Goal: Information Seeking & Learning: Check status

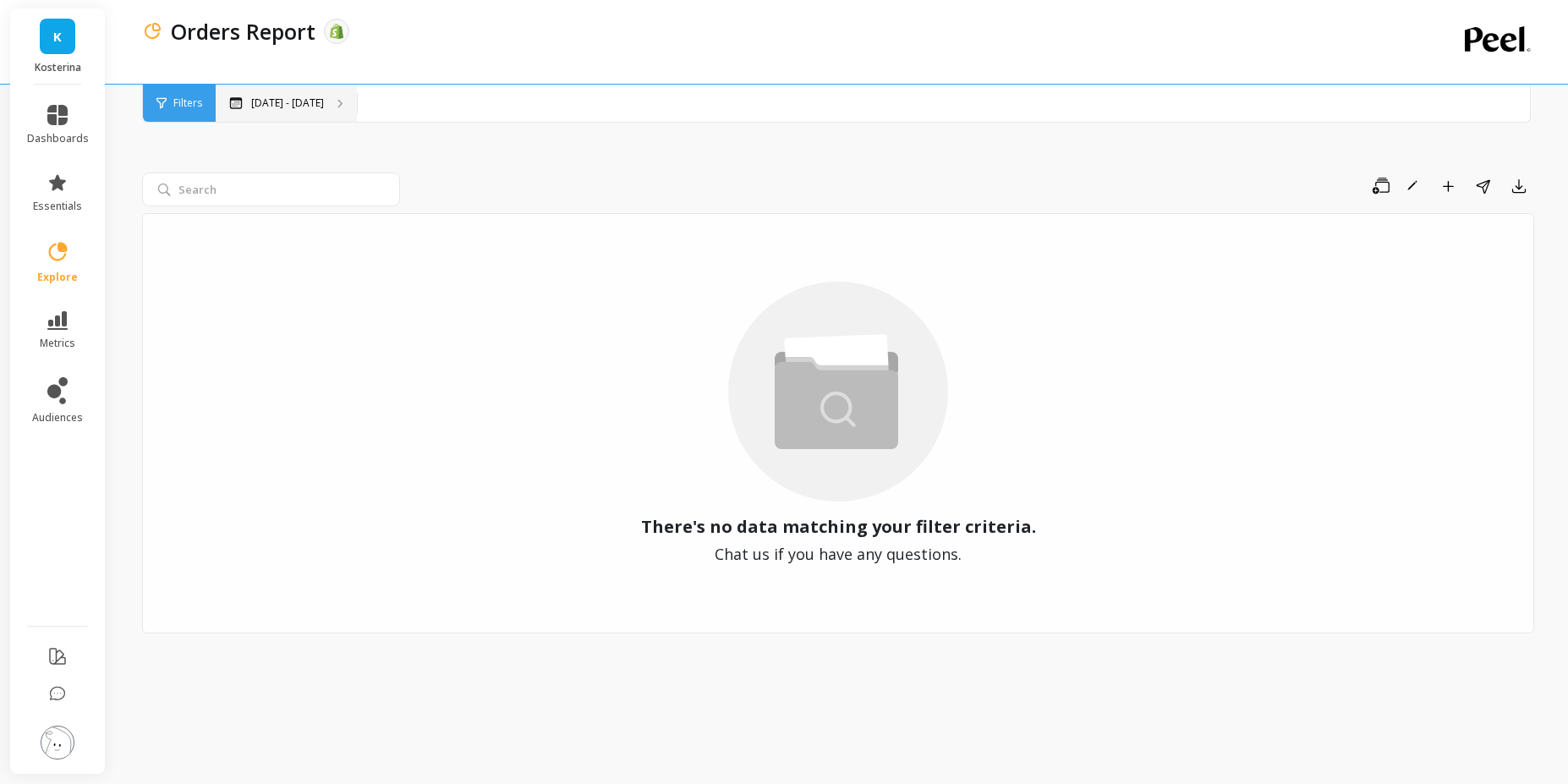
click at [315, 92] on div "[DATE] - [DATE]" at bounding box center [286, 103] width 141 height 37
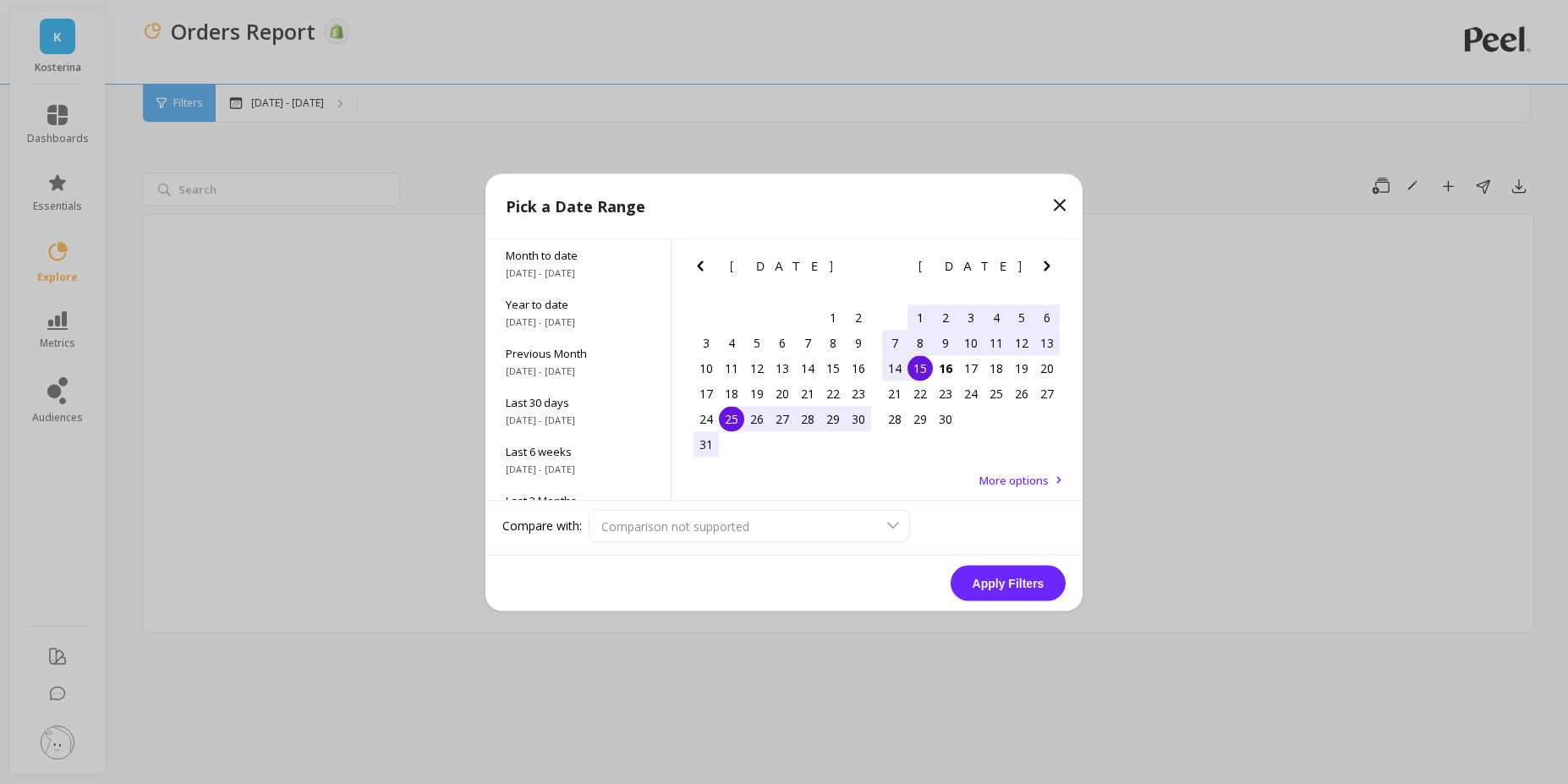
click at [705, 265] on icon "Previous Month" at bounding box center [700, 266] width 20 height 20
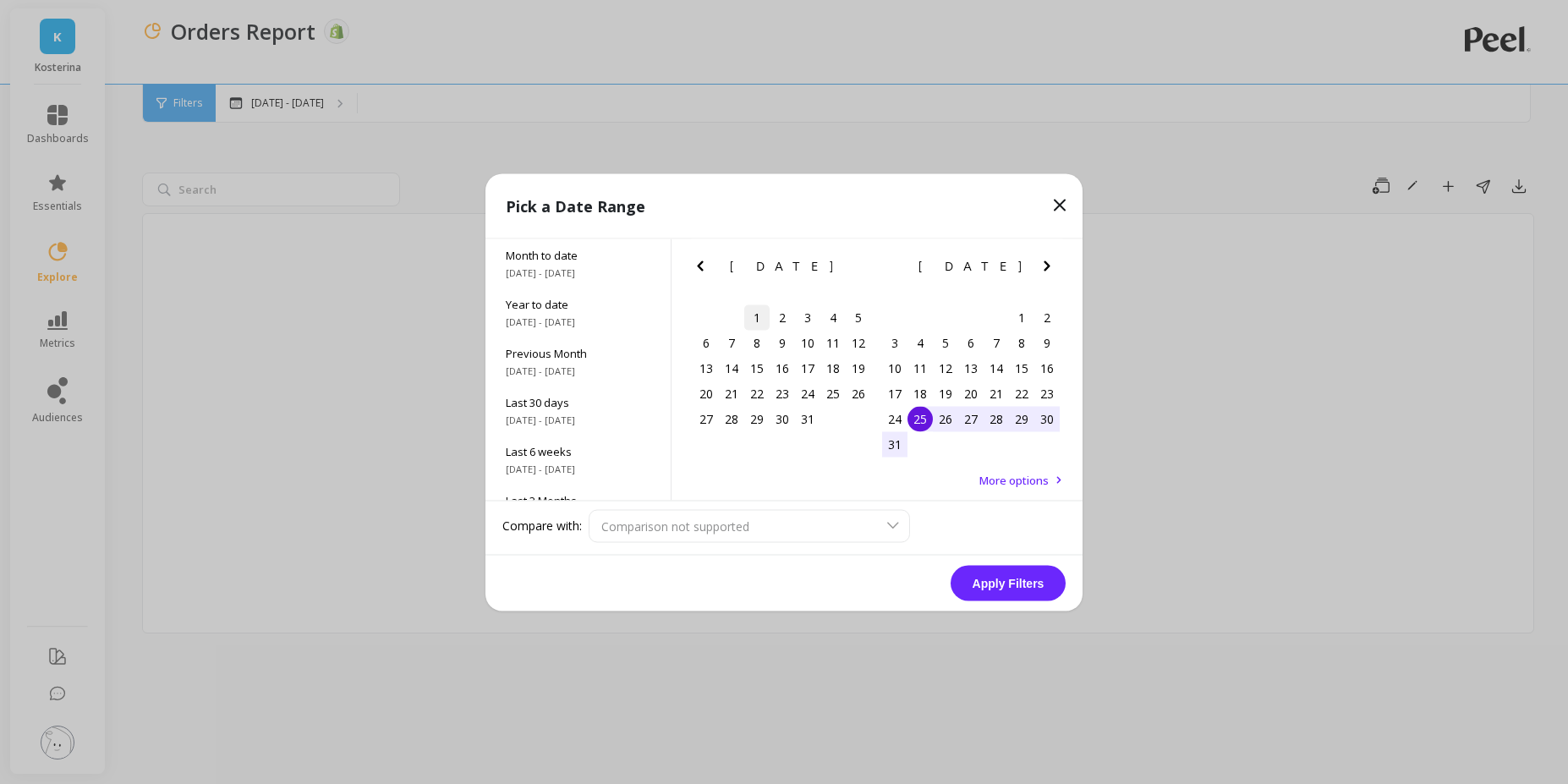
click at [765, 313] on div "1" at bounding box center [757, 317] width 25 height 25
click at [1052, 253] on div "August 2025 Su Mo Tu We Th Fr Sa" at bounding box center [971, 270] width 189 height 61
click at [1048, 271] on icon "Next Month" at bounding box center [1048, 266] width 20 height 20
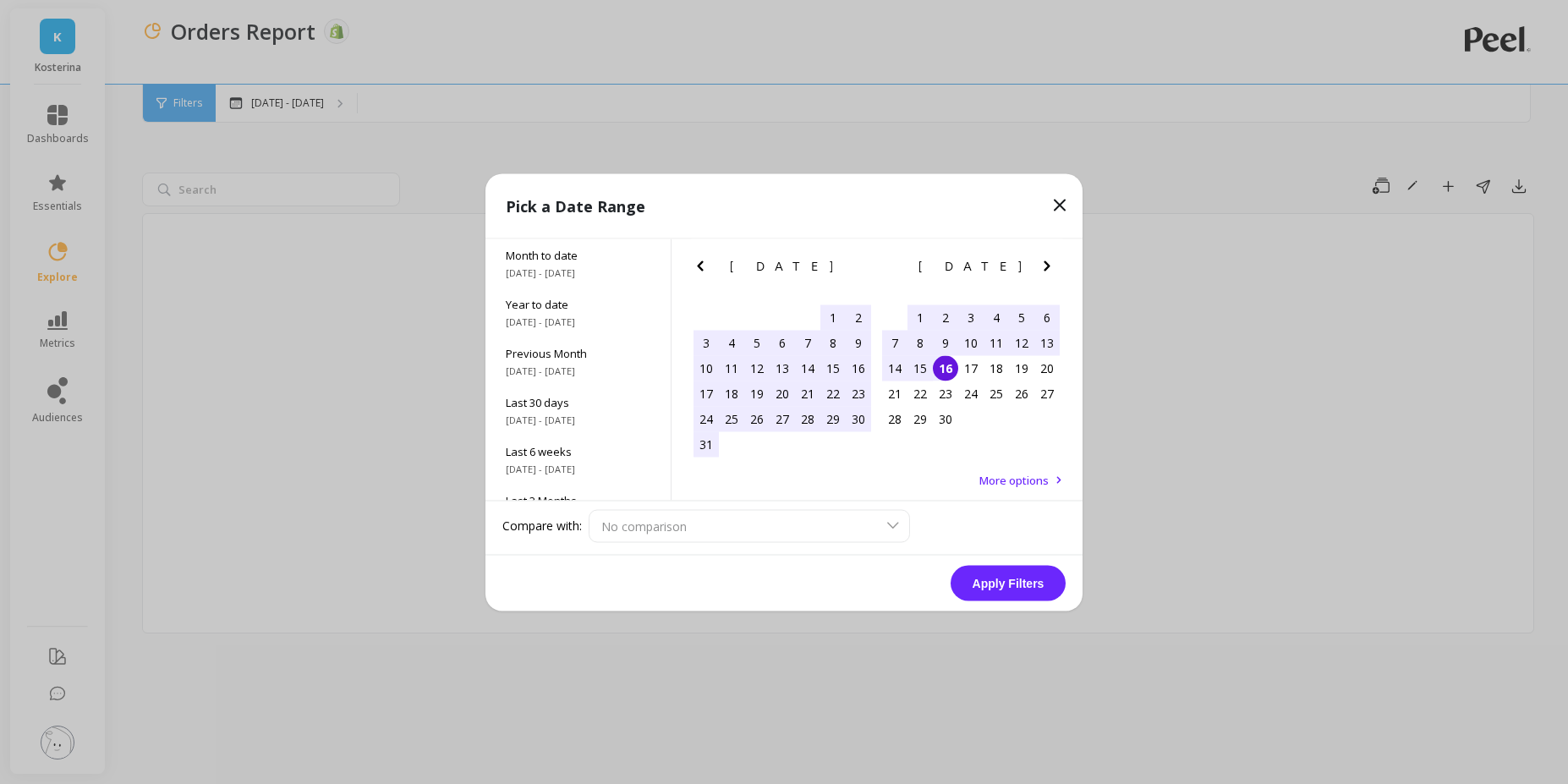
click at [953, 365] on div "16" at bounding box center [945, 367] width 25 height 25
click at [991, 578] on button "Apply Filters" at bounding box center [1008, 583] width 115 height 35
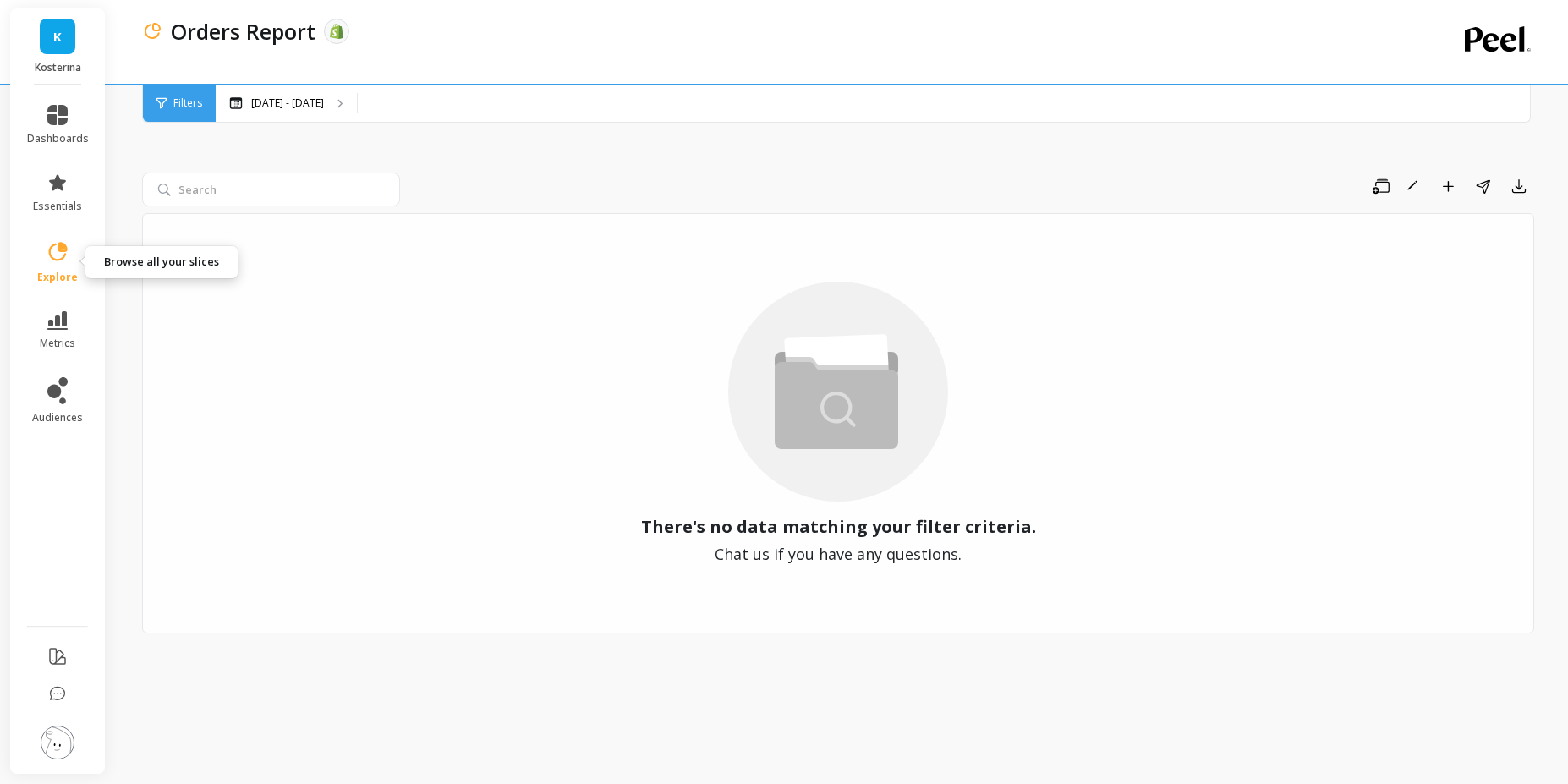
click at [68, 243] on icon at bounding box center [57, 251] width 23 height 23
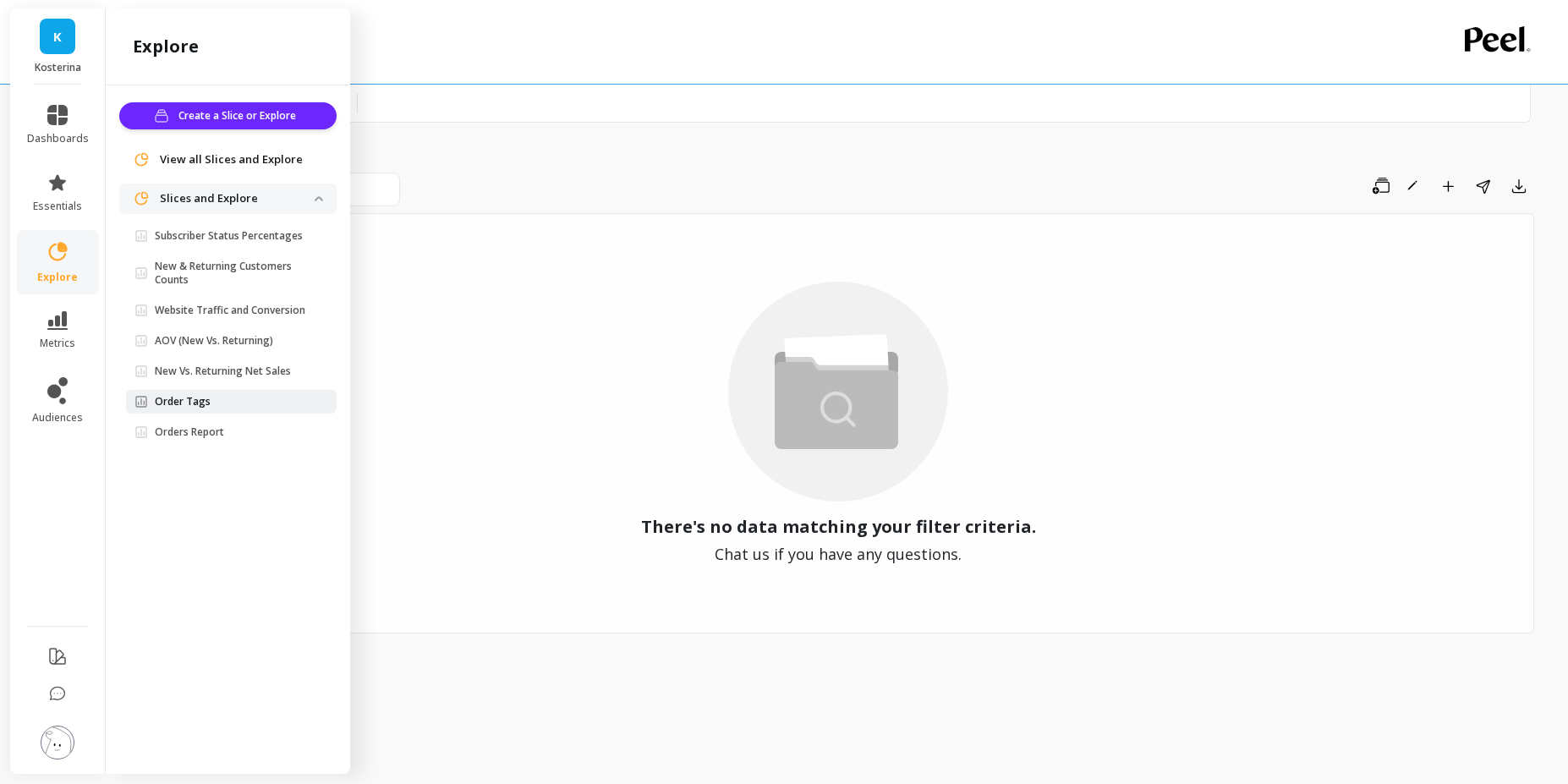
click at [239, 404] on span "Order Tags" at bounding box center [225, 402] width 180 height 14
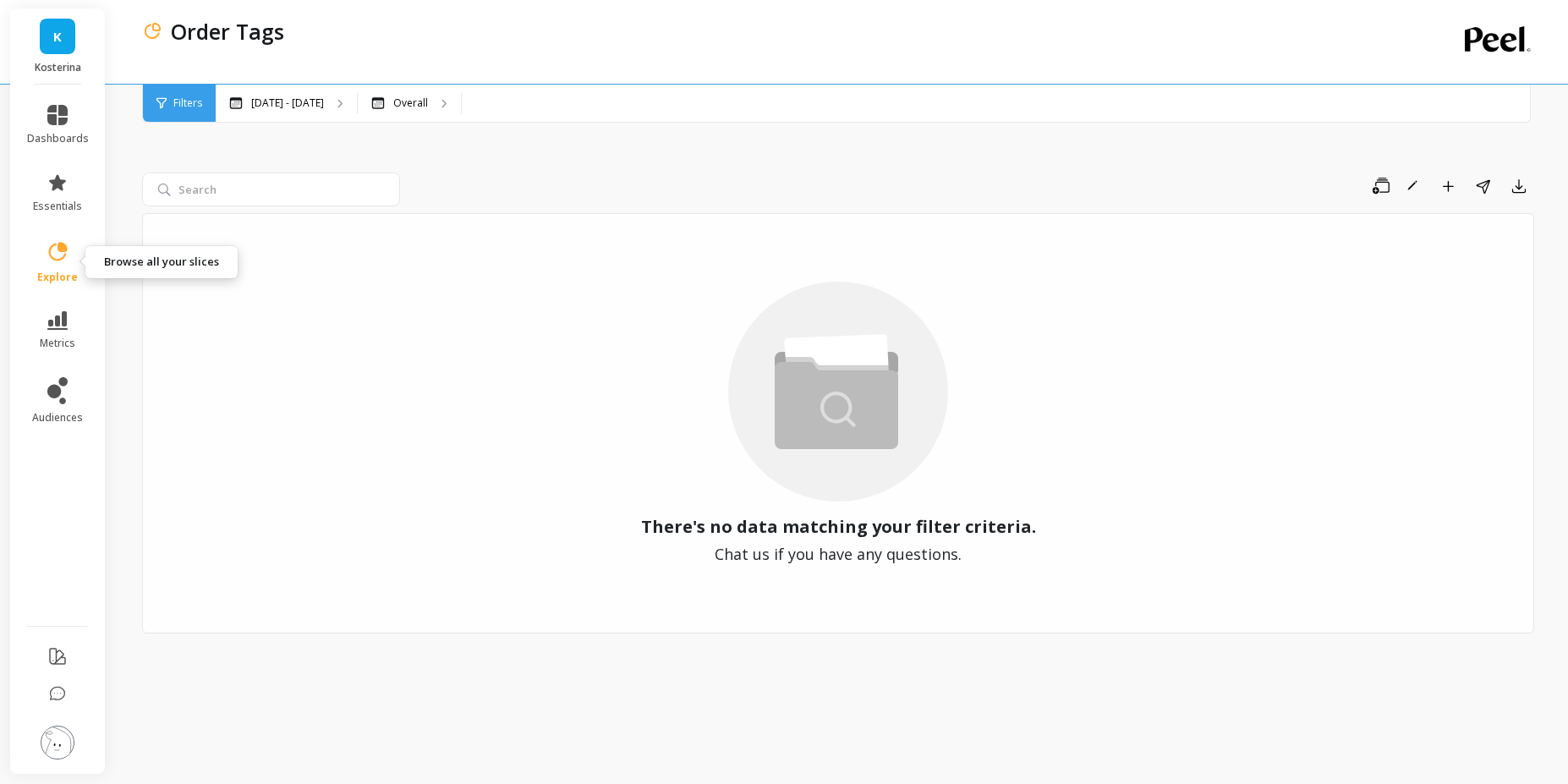
click at [74, 277] on span "explore" at bounding box center [58, 277] width 41 height 14
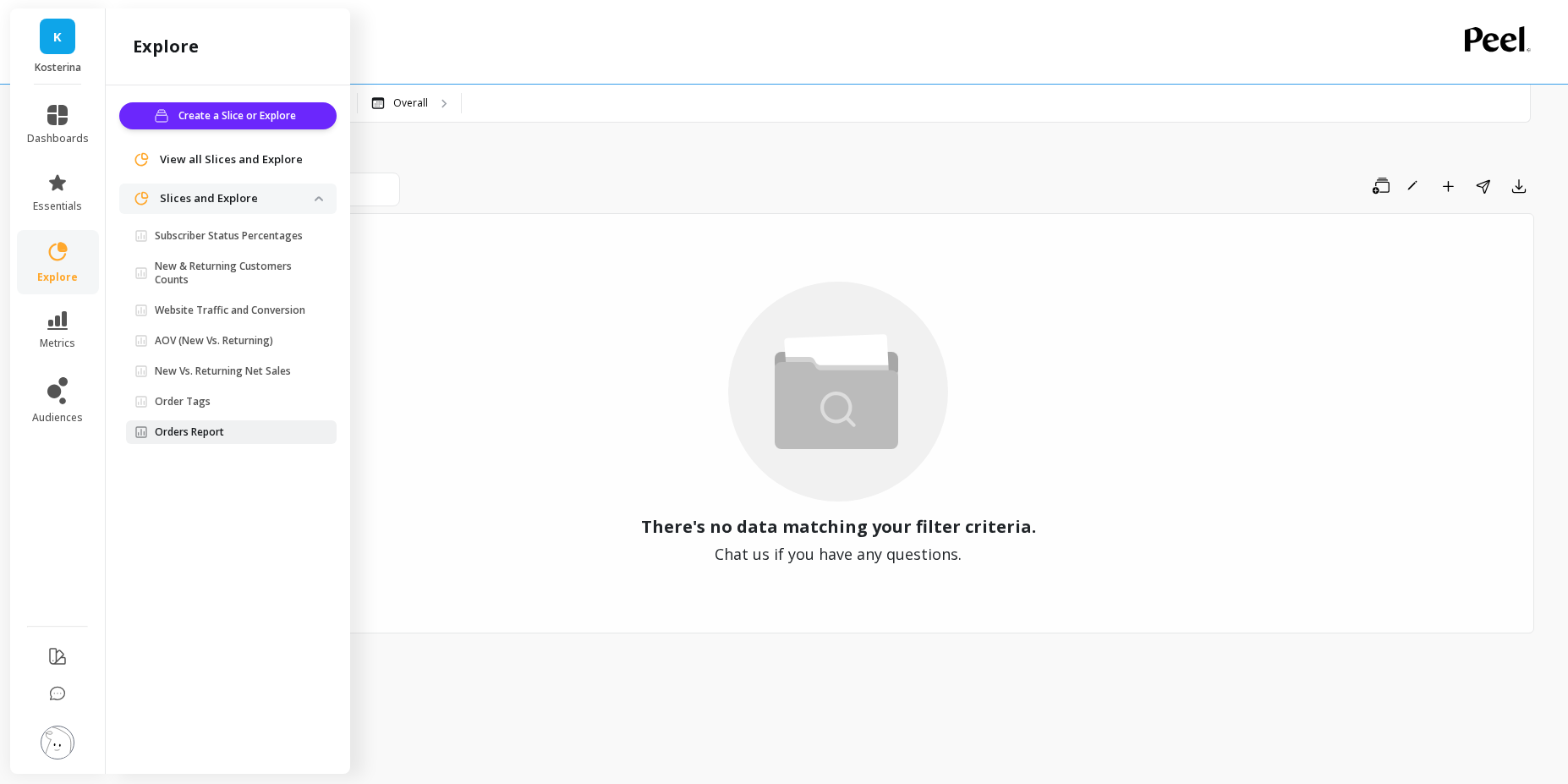
click at [247, 428] on span "Orders Report" at bounding box center [225, 432] width 180 height 14
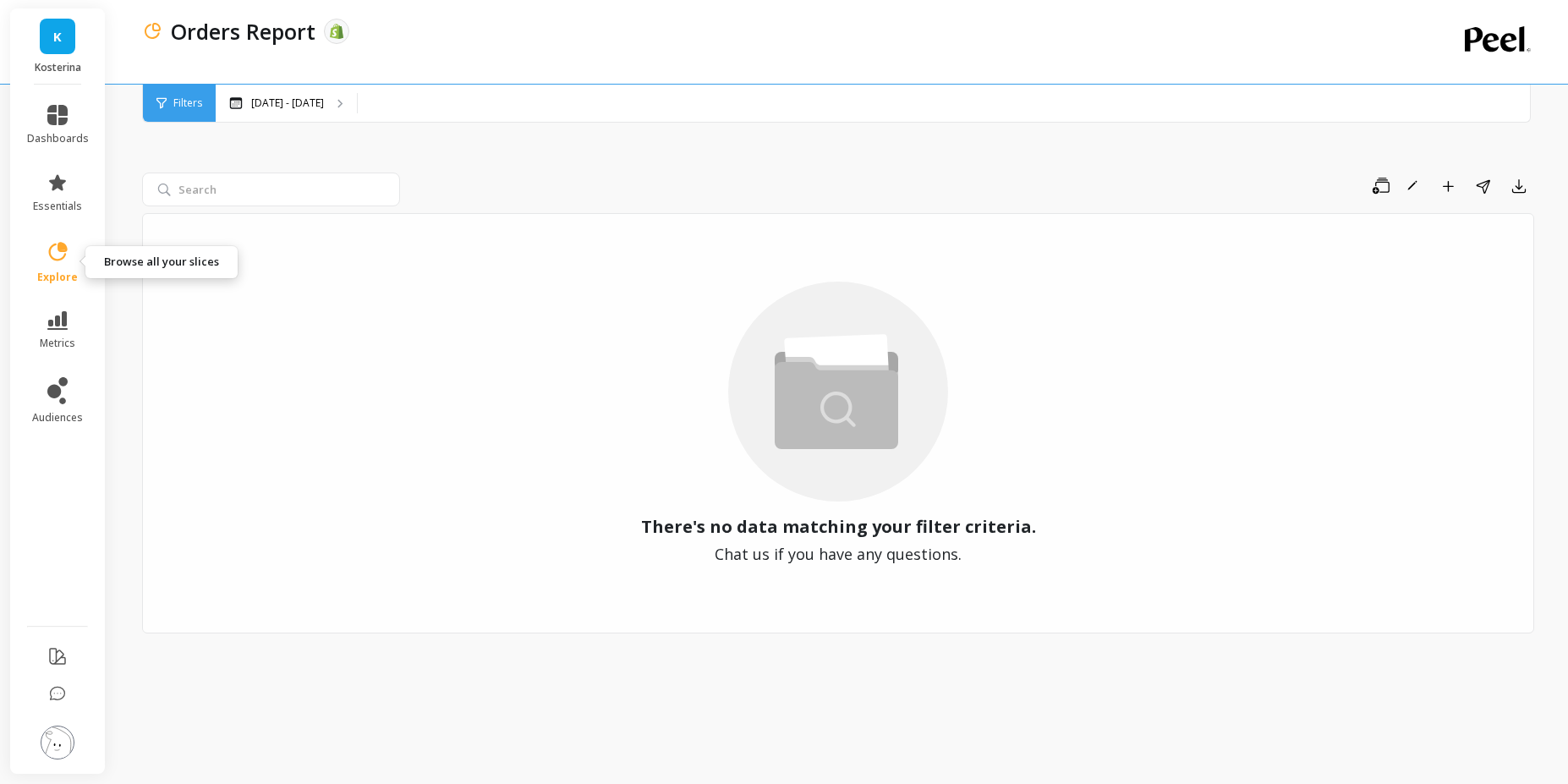
click at [57, 252] on icon at bounding box center [57, 251] width 23 height 23
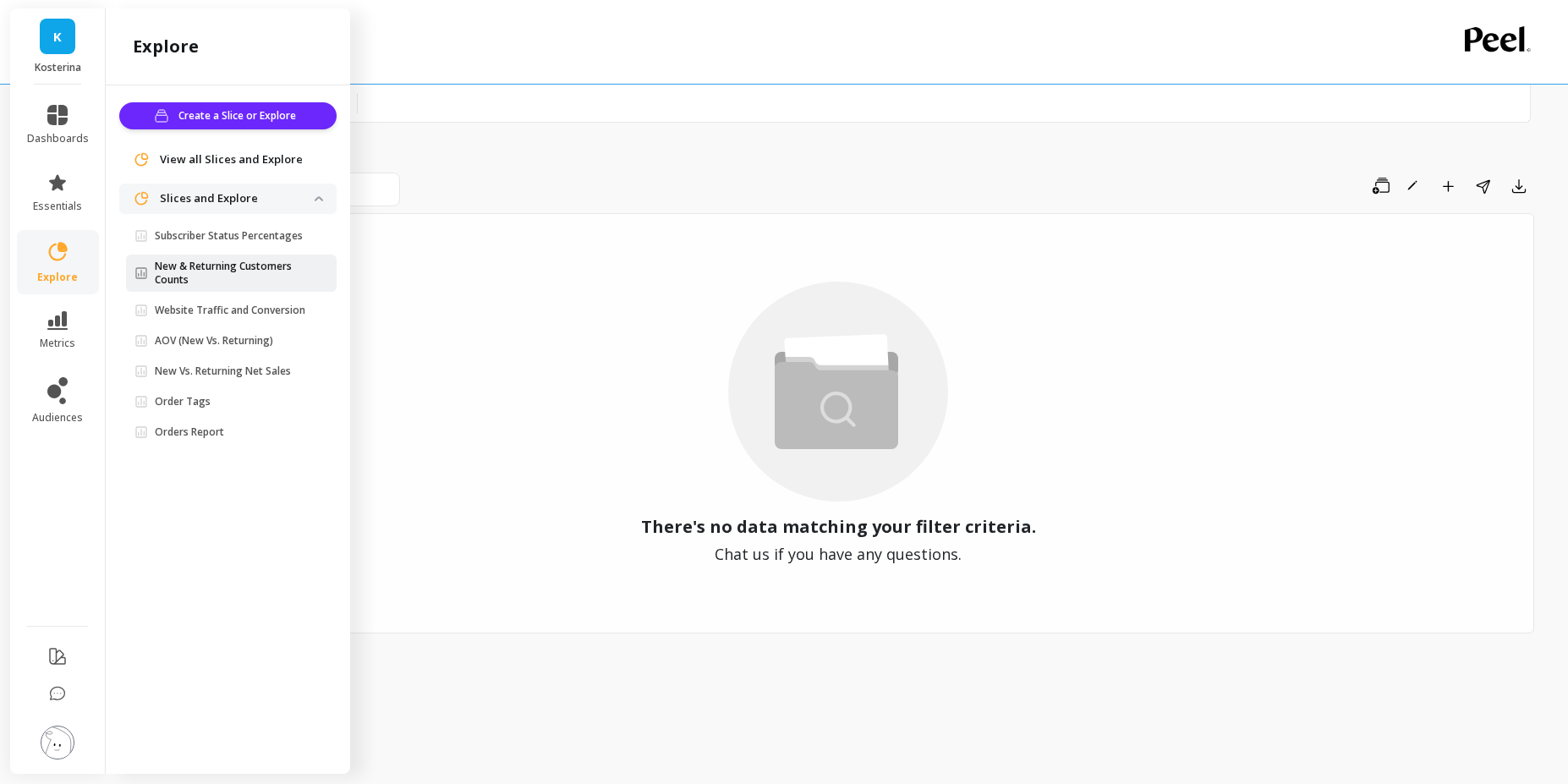
click at [187, 262] on p "New & Returning Customers Counts" at bounding box center [235, 272] width 160 height 27
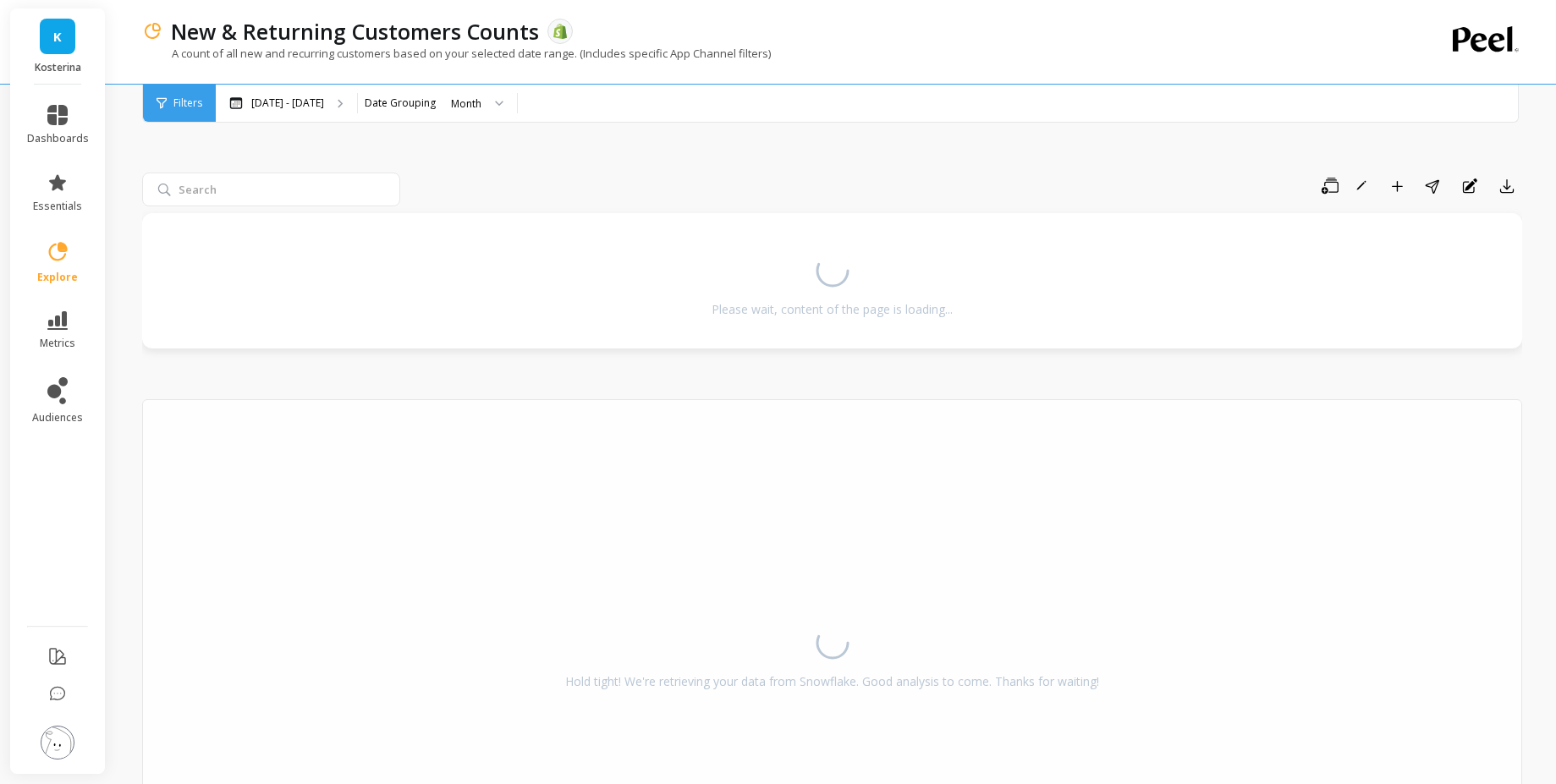
click at [126, 140] on div "New & Returning Customers Counts The data you are viewing comes from: Shopify A…" at bounding box center [836, 486] width 1442 height 974
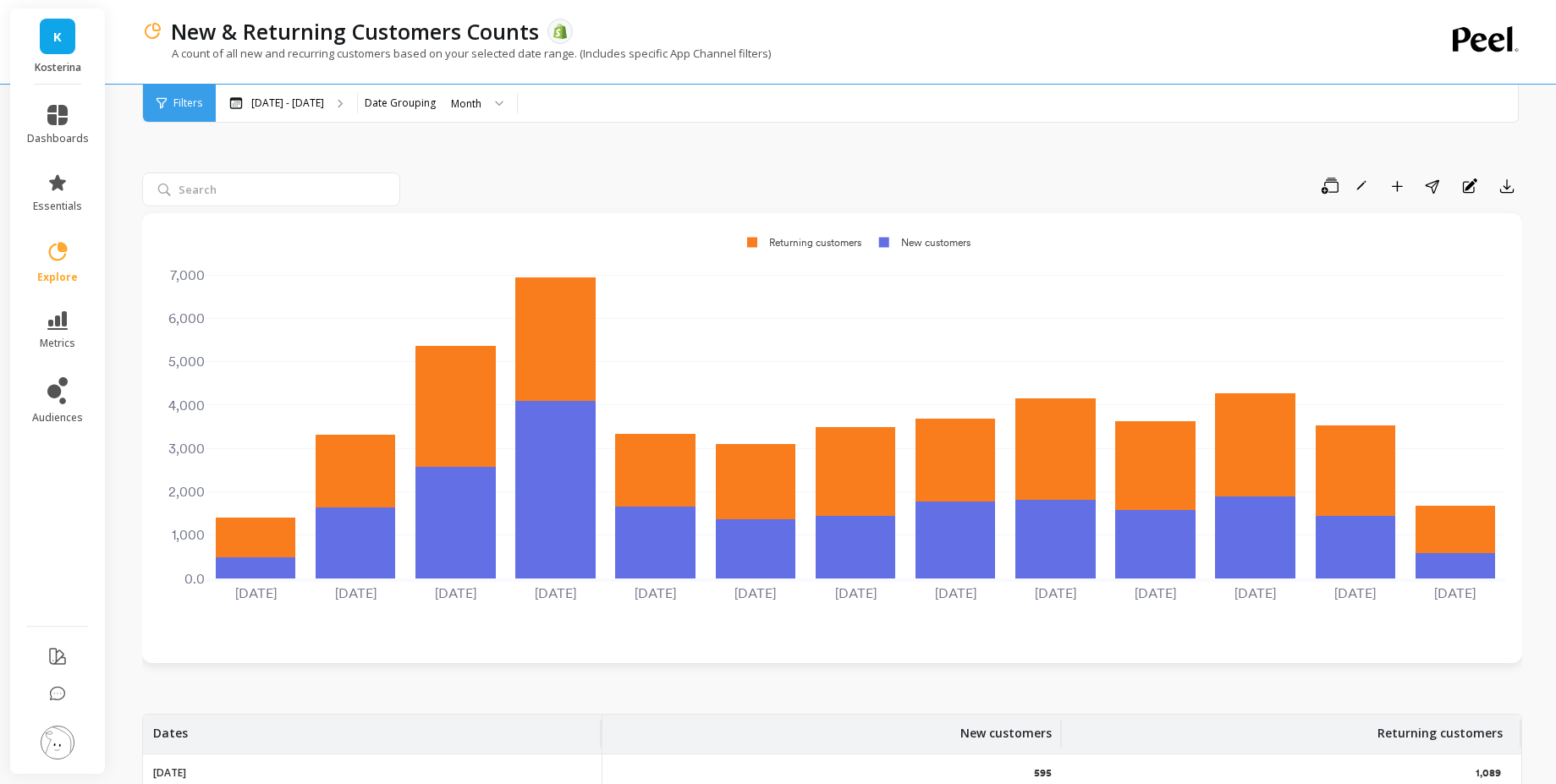
click at [57, 247] on icon at bounding box center [57, 251] width 23 height 23
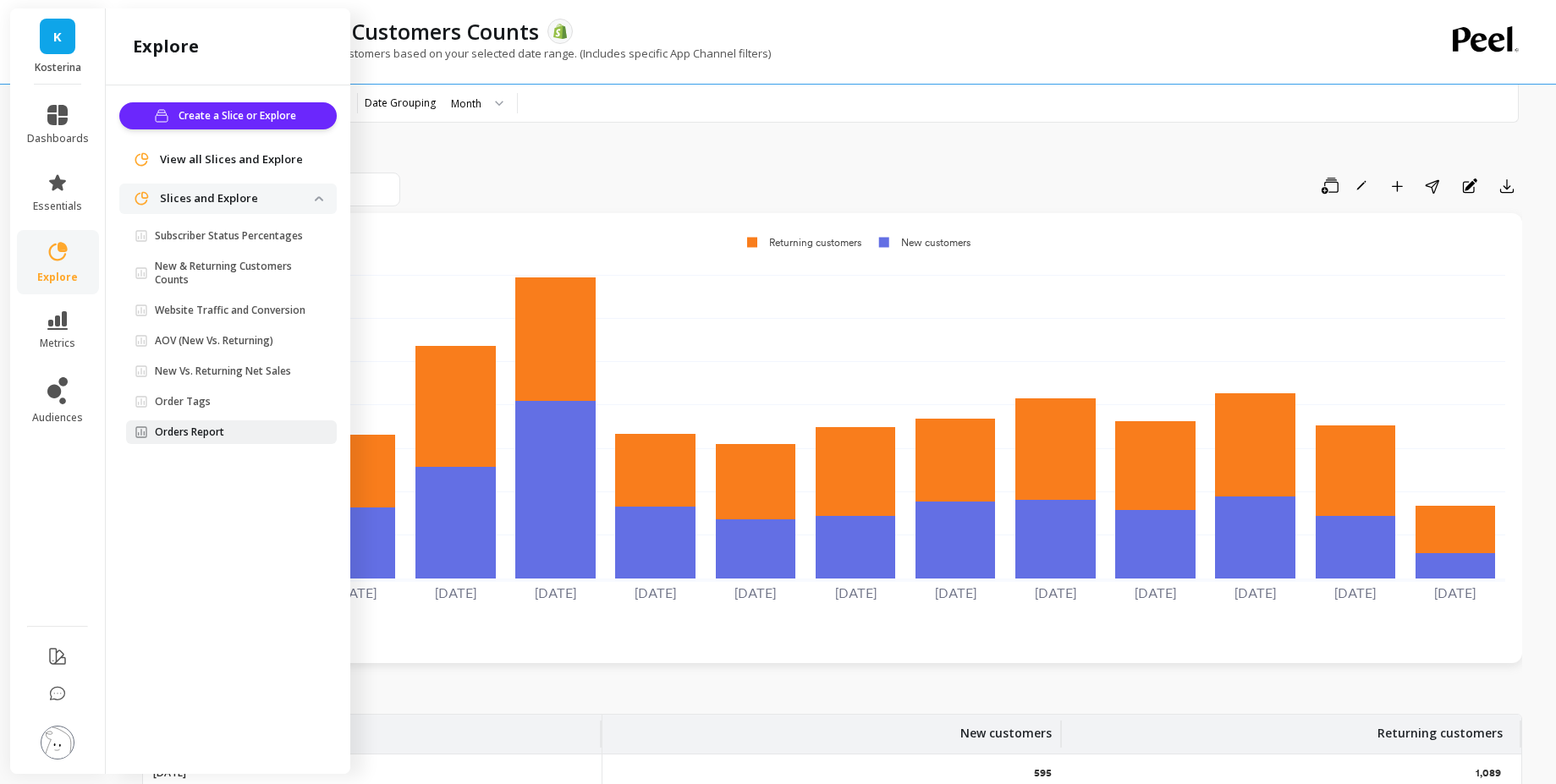
click at [174, 432] on p "Orders Report" at bounding box center [190, 432] width 70 height 14
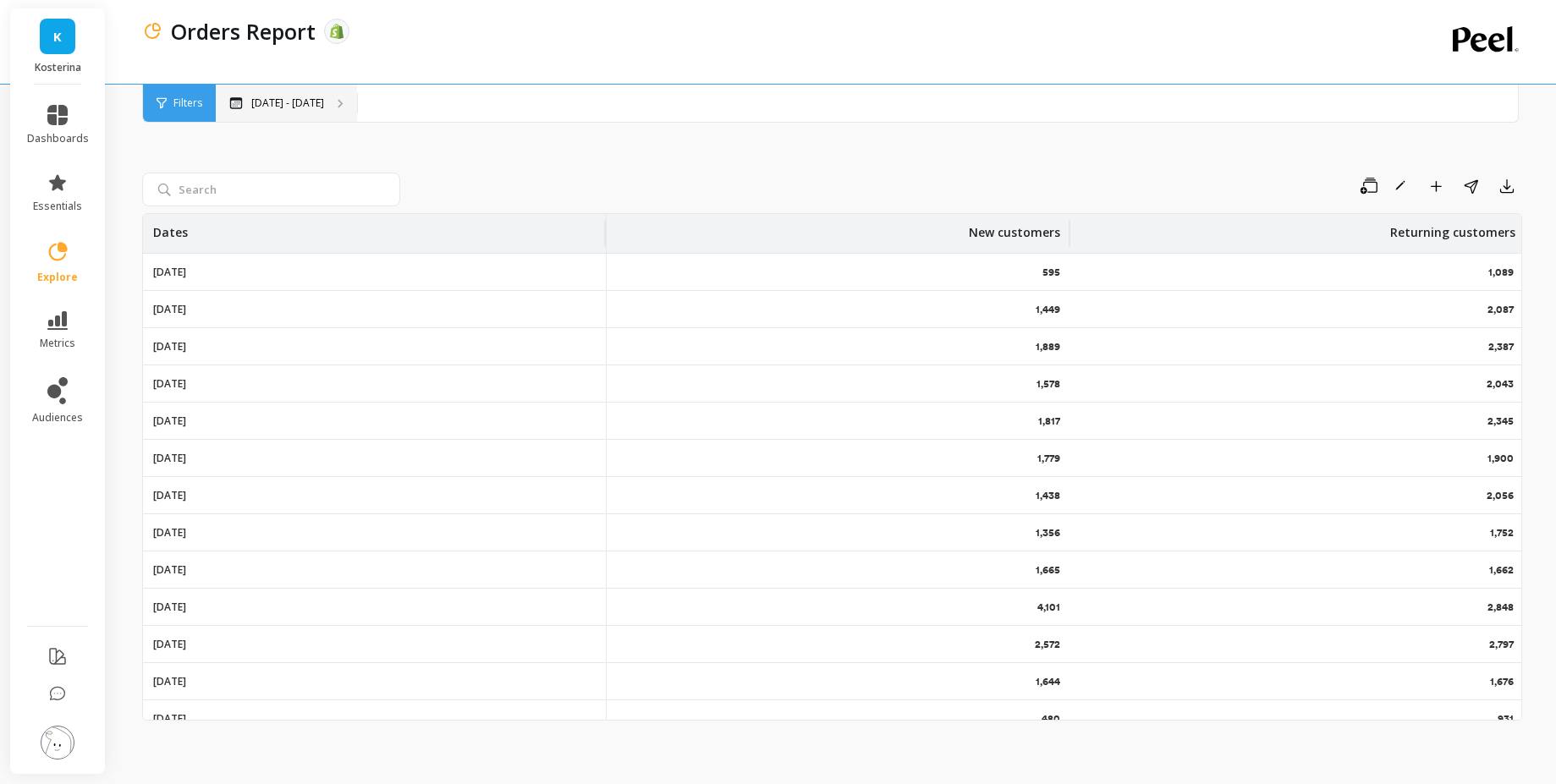
click at [267, 97] on p "[DATE] - [DATE]" at bounding box center [287, 103] width 73 height 14
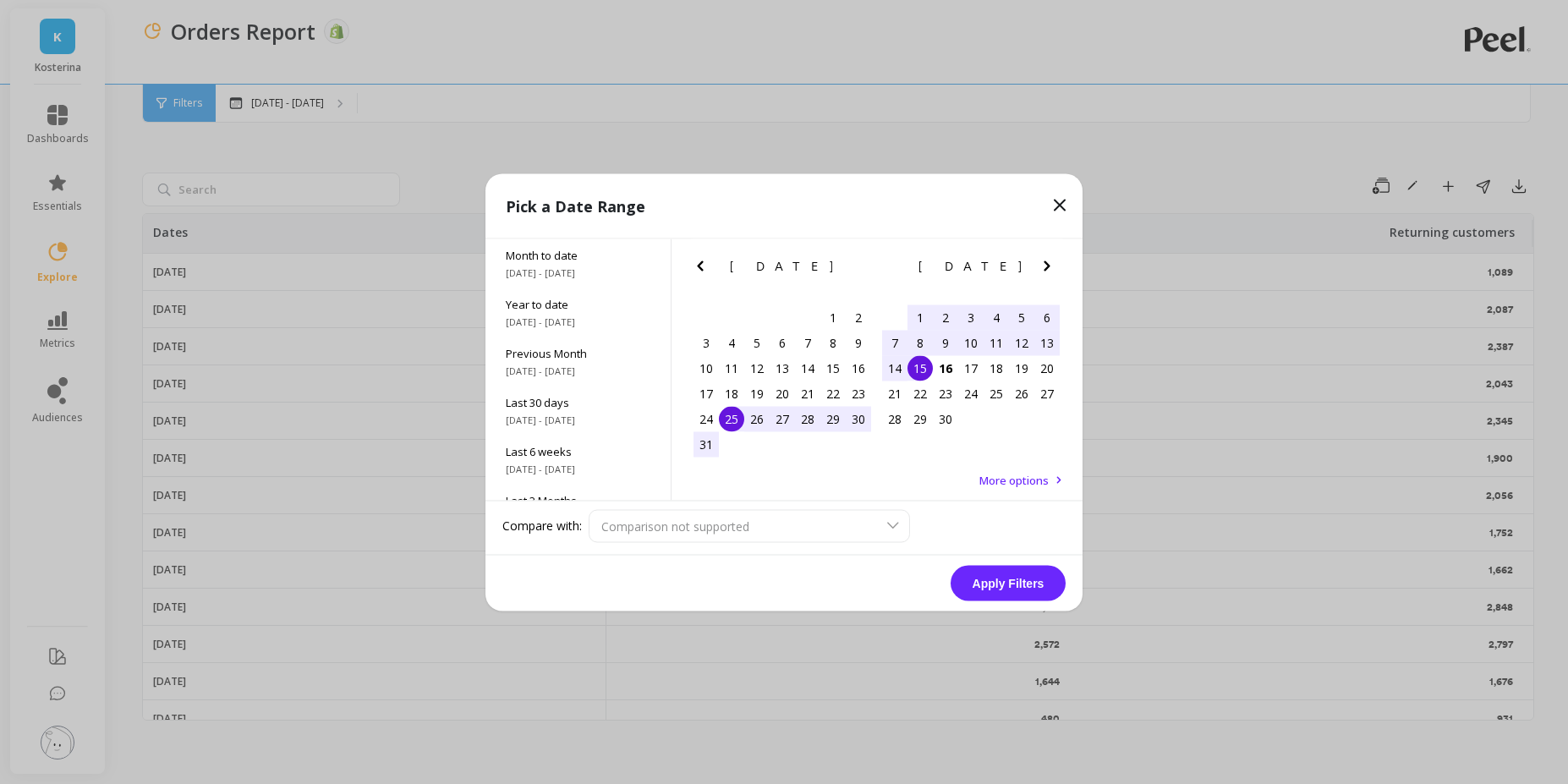
click at [702, 272] on icon "Previous Month" at bounding box center [700, 266] width 20 height 20
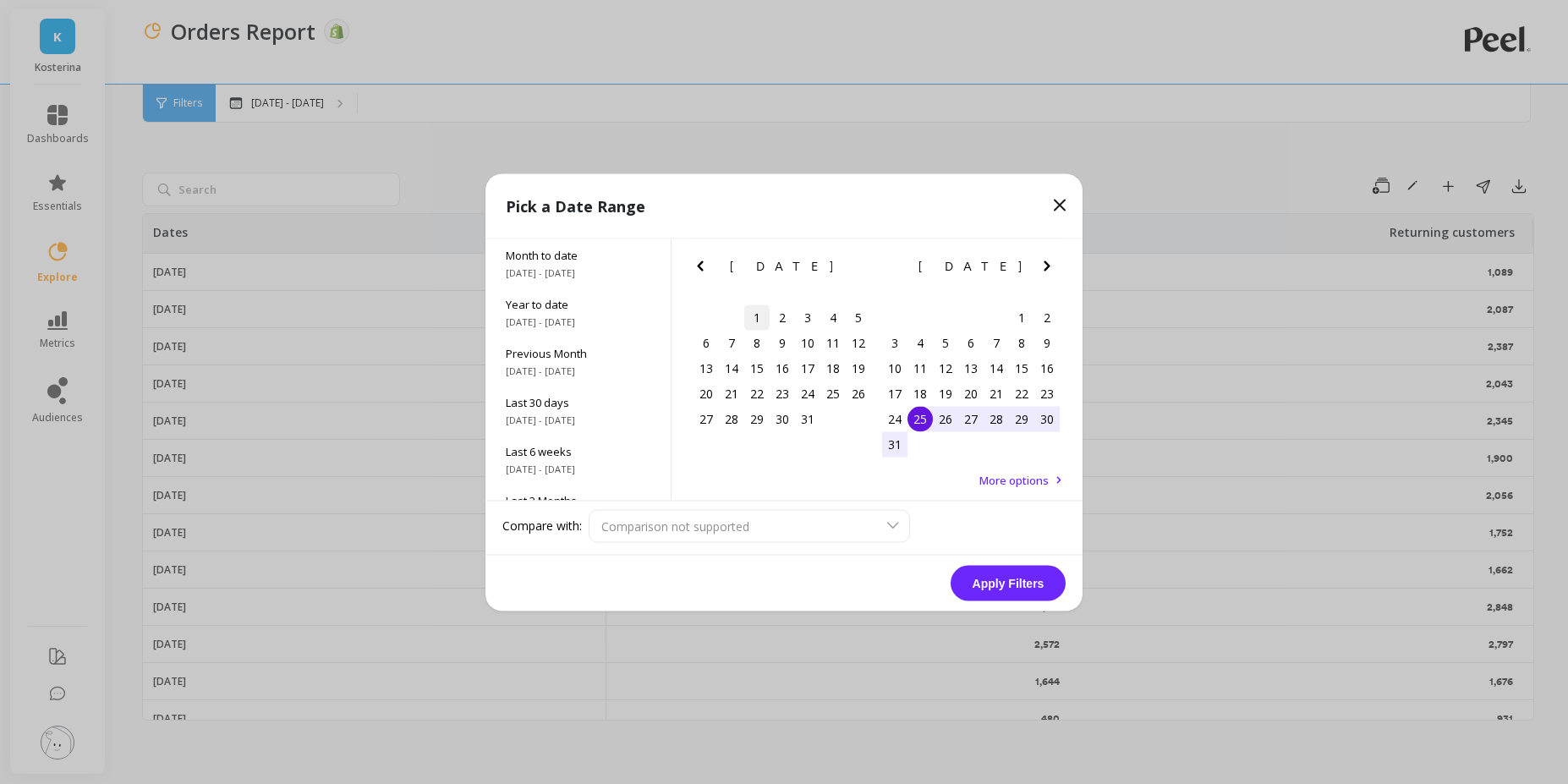
click at [746, 321] on div "1" at bounding box center [757, 317] width 25 height 25
click at [1043, 256] on icon "Next Month" at bounding box center [1048, 266] width 20 height 20
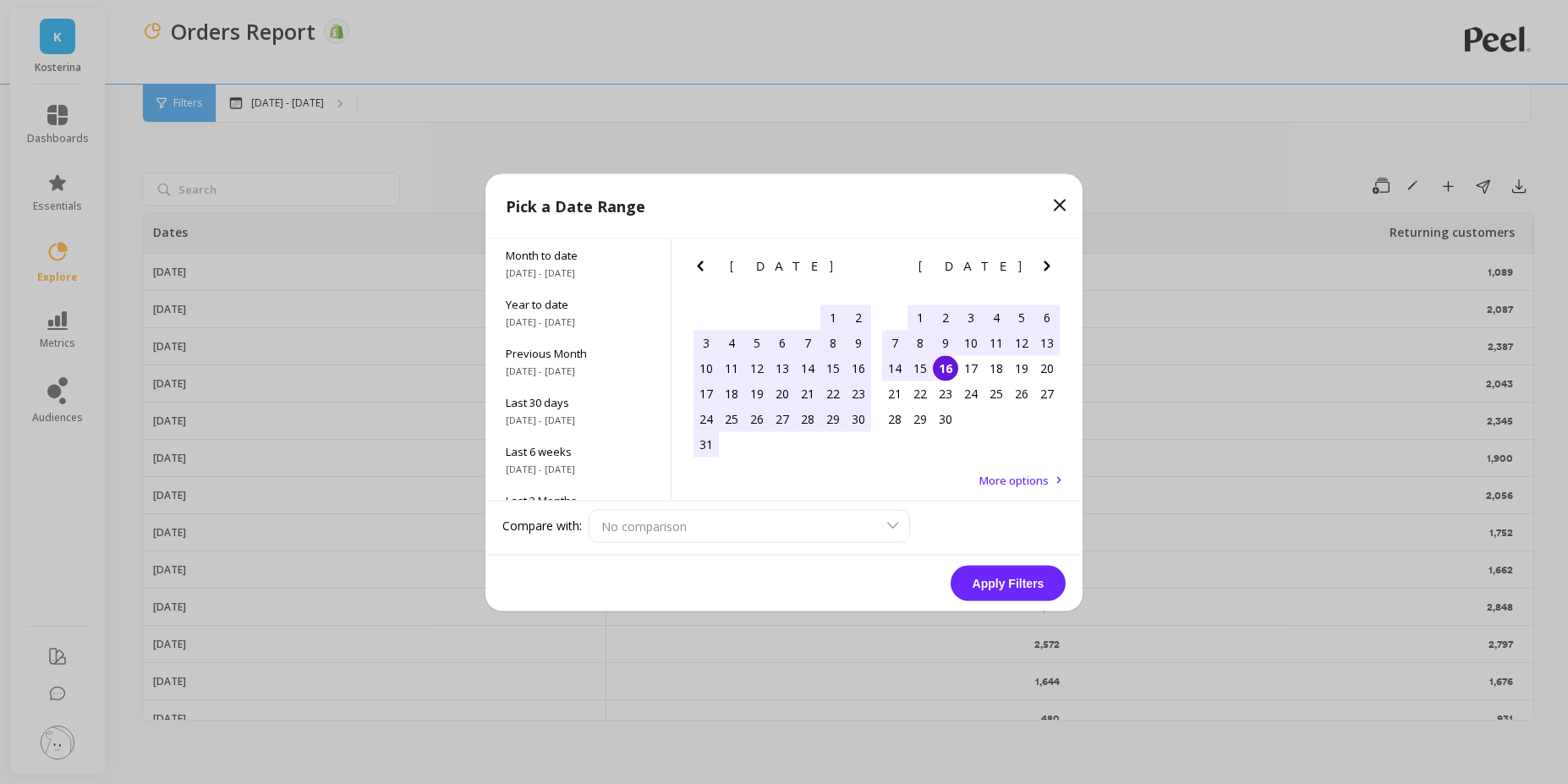
click at [955, 362] on div "16" at bounding box center [945, 367] width 25 height 25
click at [985, 571] on button "Apply Filters" at bounding box center [1008, 583] width 115 height 35
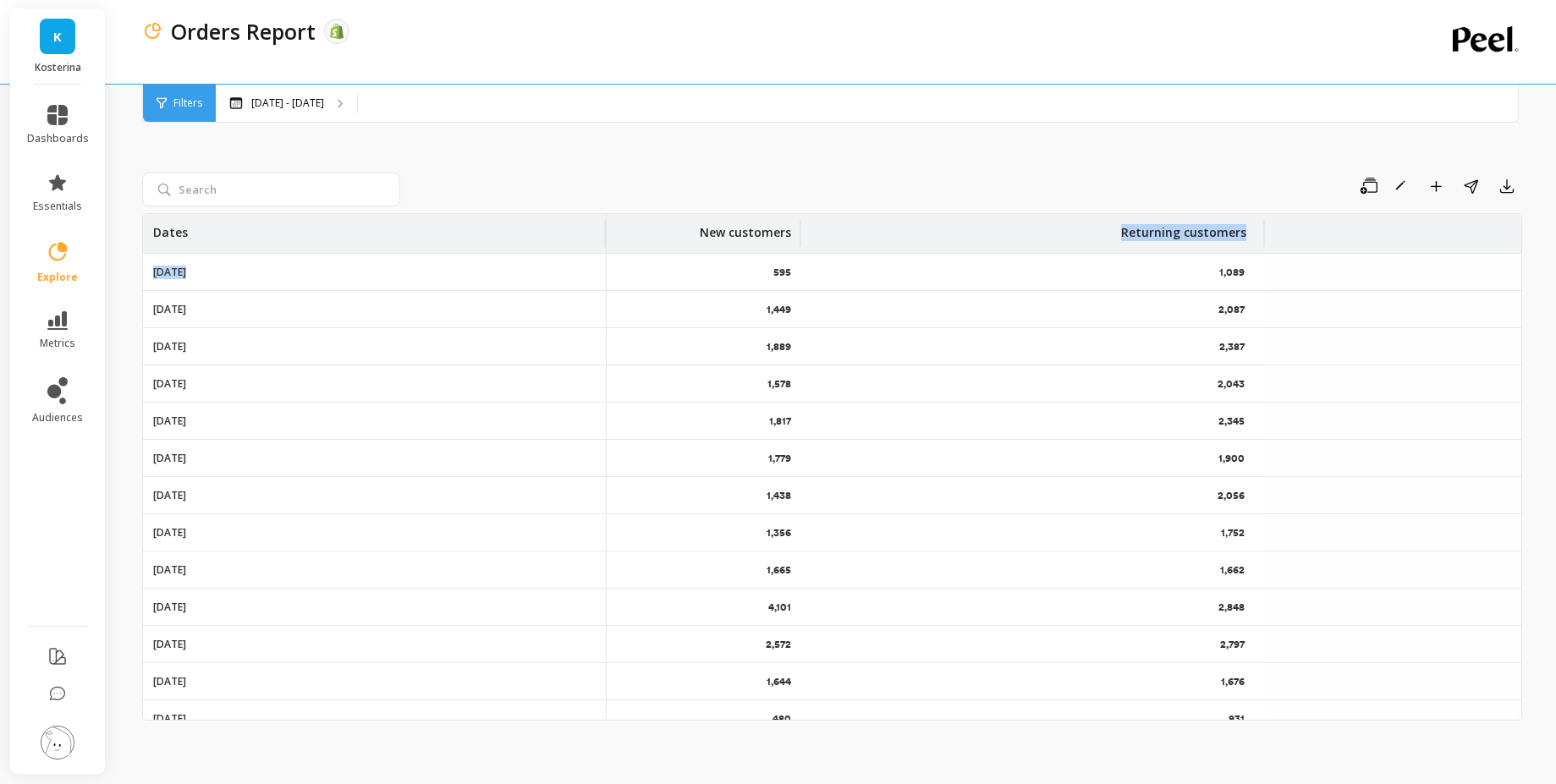
drag, startPoint x: 1044, startPoint y: 232, endPoint x: 775, endPoint y: 256, distance: 270.1
click at [775, 256] on table "Dates New customers Returning customers 2025-09-01 595 1,089 2025-08-01 1,449 2…" at bounding box center [832, 475] width 1378 height 524
click at [639, 181] on div "Save Rename Add to Dashboard Share Export" at bounding box center [964, 186] width 1115 height 27
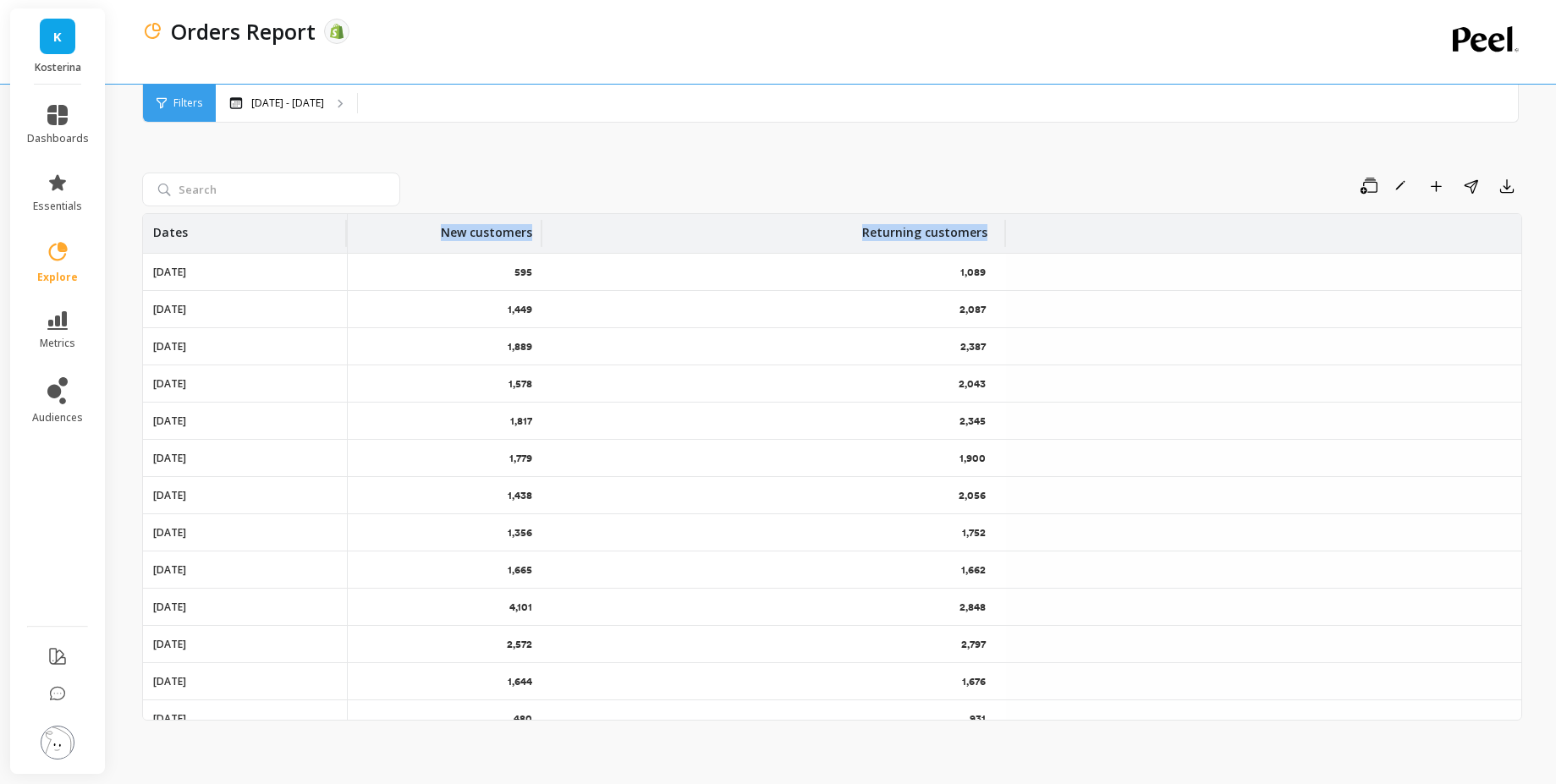
drag, startPoint x: 605, startPoint y: 230, endPoint x: 344, endPoint y: 260, distance: 262.7
click at [344, 260] on table "Dates New customers Returning customers 2025-09-01 595 1,089 2025-08-01 1,449 2…" at bounding box center [832, 475] width 1378 height 524
click at [588, 174] on div "Save Rename Add to Dashboard Share Export" at bounding box center [964, 186] width 1115 height 27
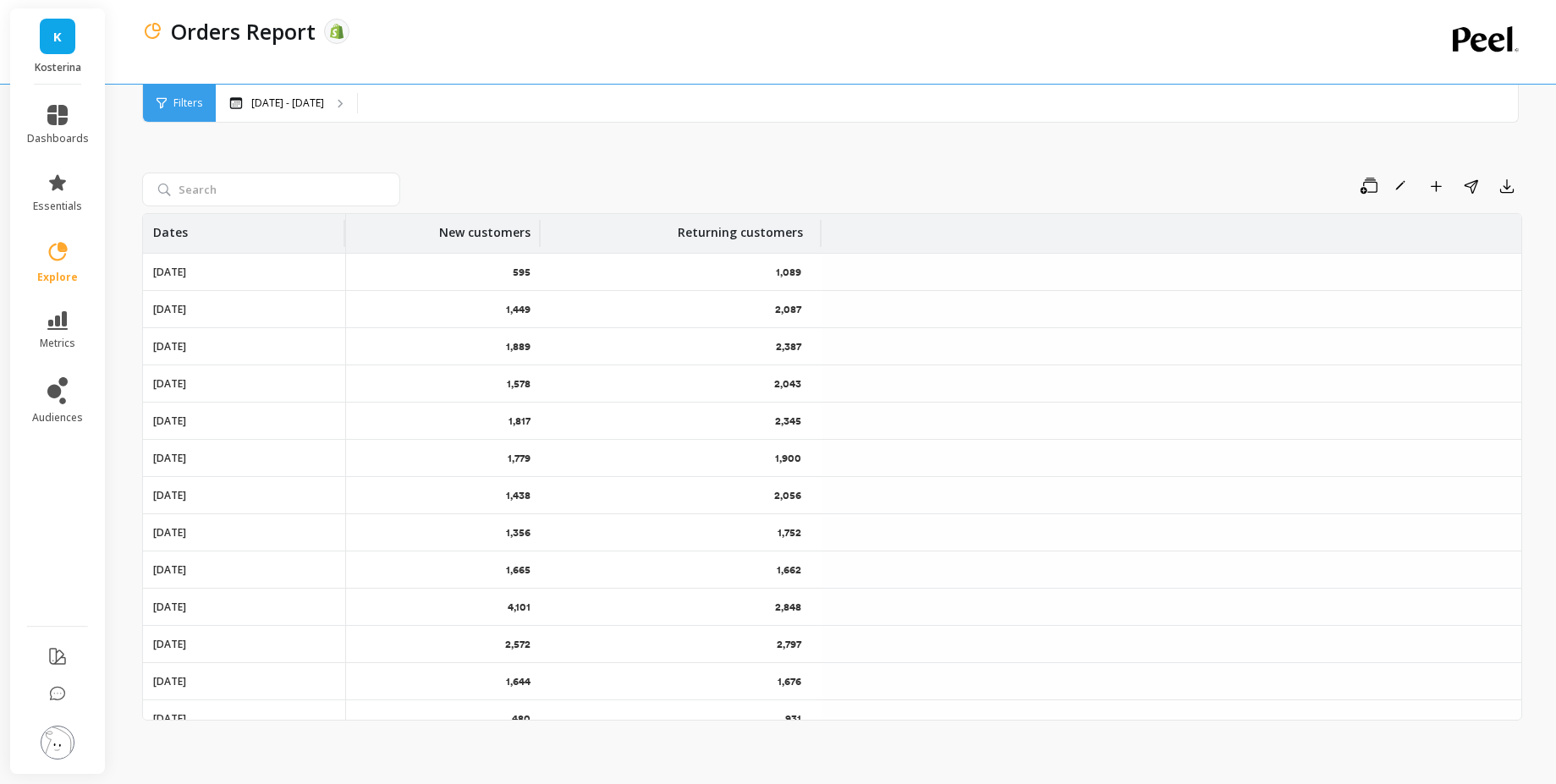
drag, startPoint x: 1004, startPoint y: 237, endPoint x: 819, endPoint y: 252, distance: 185.6
click at [819, 252] on th "Returning customers" at bounding box center [681, 233] width 281 height 39
click at [873, 186] on div "Save Rename Add to Dashboard Share Export" at bounding box center [964, 186] width 1115 height 27
click at [286, 108] on p "Jul 1 - Sep 16" at bounding box center [287, 103] width 73 height 14
click at [307, 97] on p "Jul 1 - Sep 16" at bounding box center [287, 103] width 73 height 14
